Goal: Information Seeking & Learning: Check status

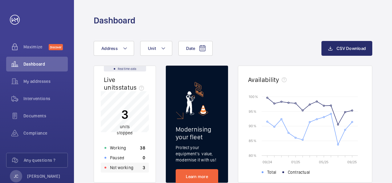
click at [130, 169] on p "Not working" at bounding box center [121, 168] width 23 height 6
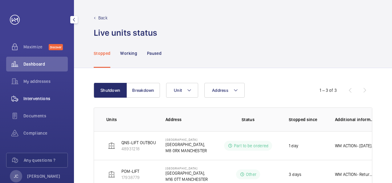
click at [29, 101] on span "Interventions" at bounding box center [45, 99] width 44 height 6
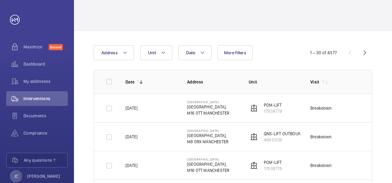
scroll to position [31, 0]
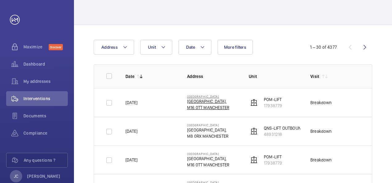
click at [210, 101] on p "[GEOGRAPHIC_DATA]," at bounding box center [208, 101] width 42 height 6
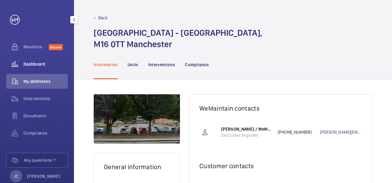
click at [37, 66] on span "Dashboard" at bounding box center [45, 64] width 44 height 6
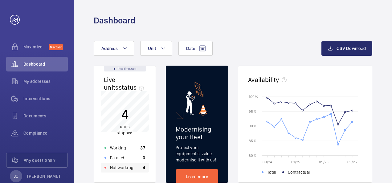
click at [130, 170] on p "Not working" at bounding box center [121, 168] width 23 height 6
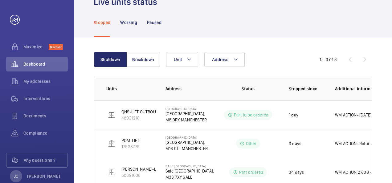
scroll to position [49, 0]
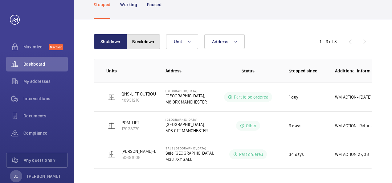
click at [144, 42] on button "Breakdown" at bounding box center [143, 41] width 33 height 15
